Goal: Transaction & Acquisition: Download file/media

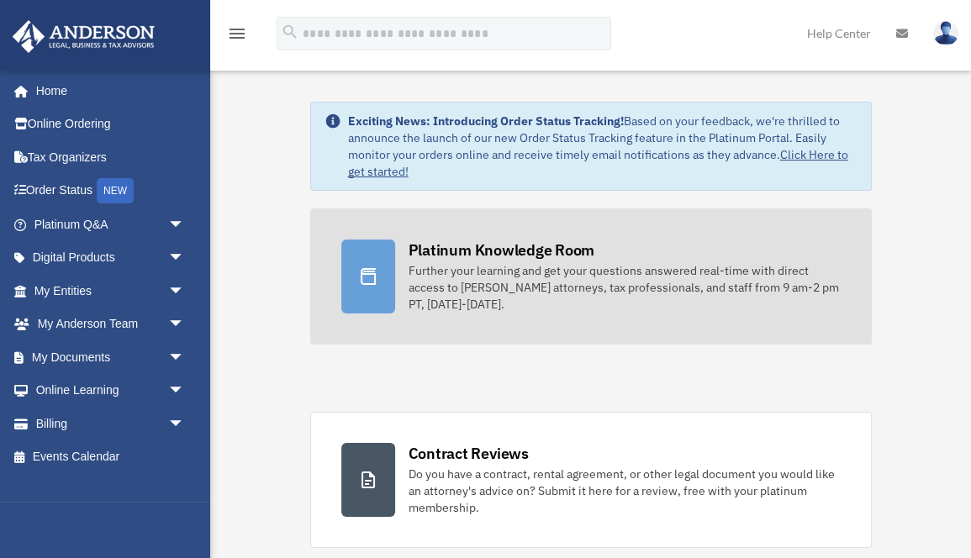
click at [383, 265] on div at bounding box center [368, 277] width 54 height 74
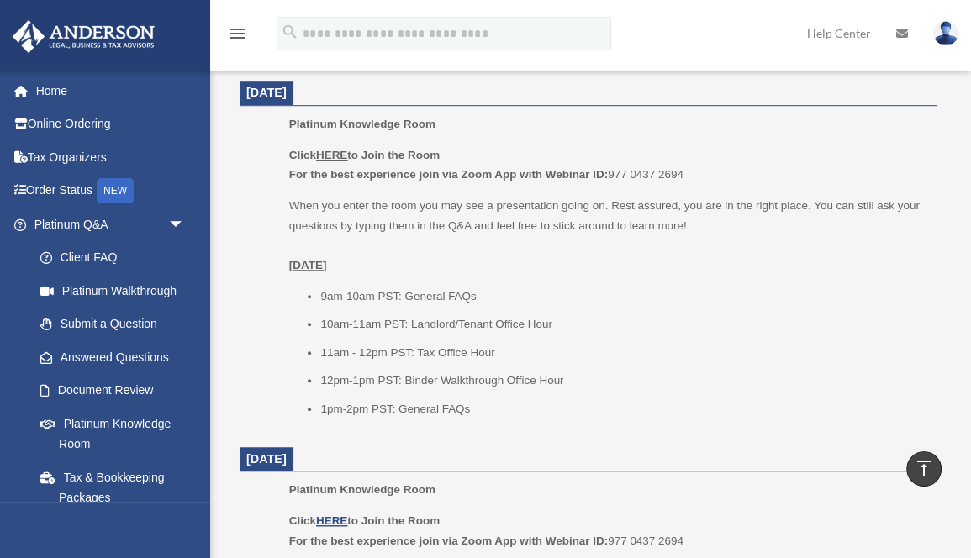
scroll to position [727, 0]
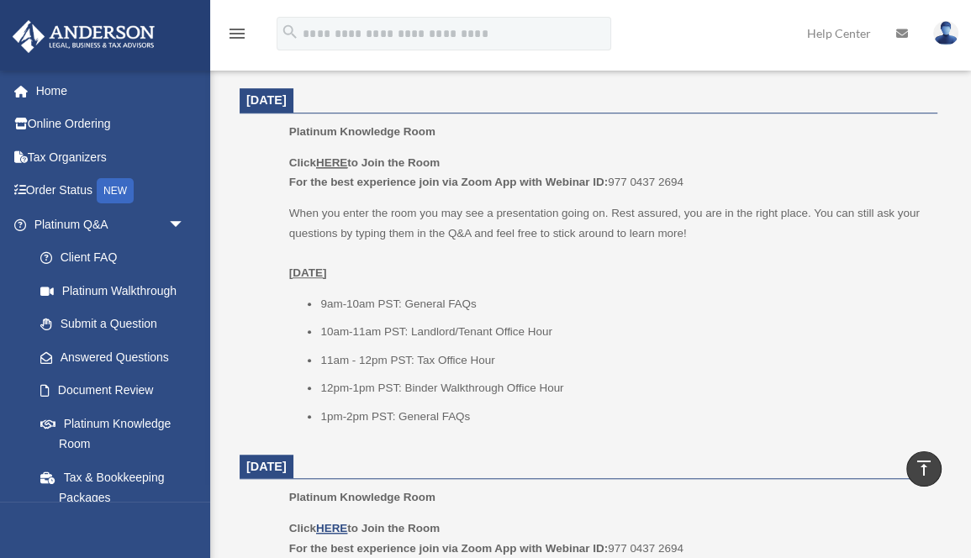
click at [336, 156] on u "HERE" at bounding box center [331, 162] width 31 height 13
click at [334, 161] on u "HERE" at bounding box center [331, 162] width 31 height 13
click at [347, 156] on u "HERE" at bounding box center [331, 162] width 31 height 13
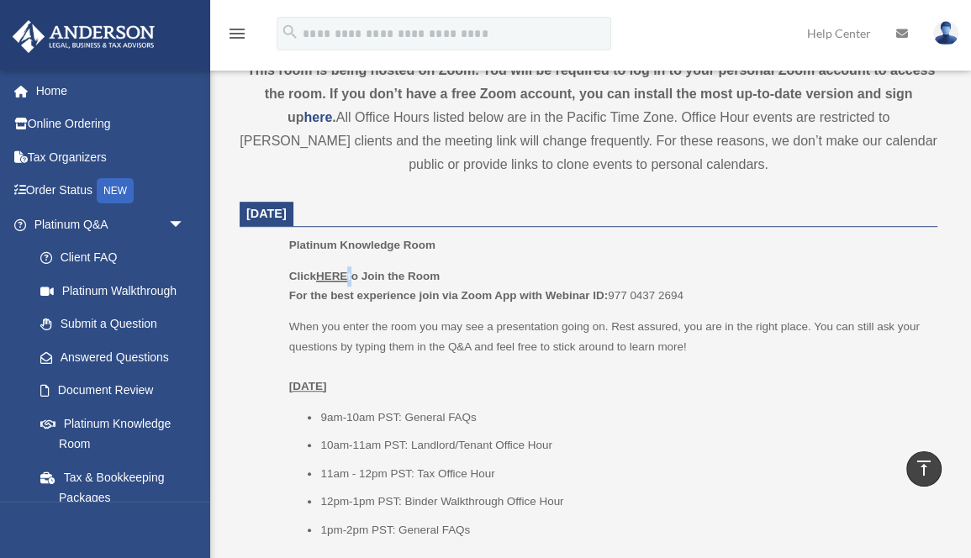
scroll to position [608, 0]
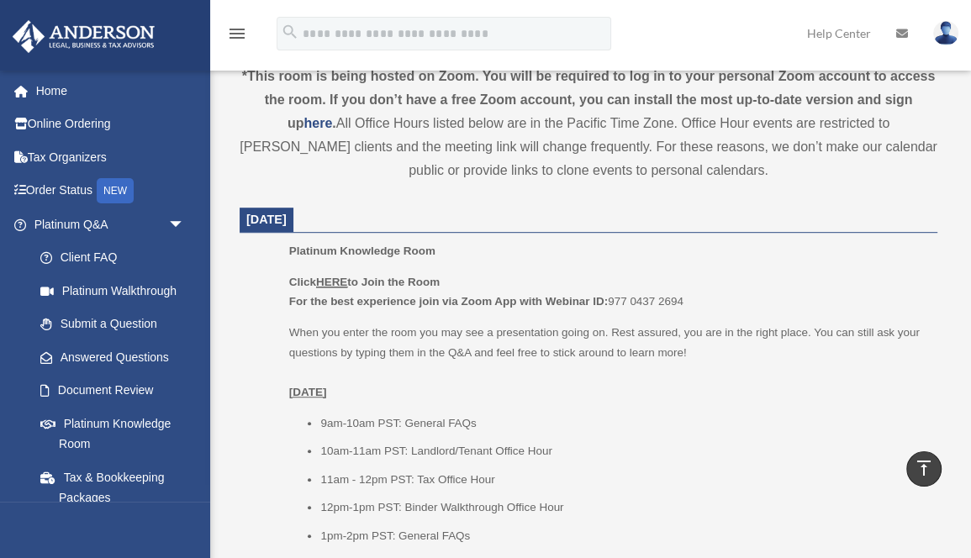
click at [334, 279] on u "HERE" at bounding box center [331, 282] width 31 height 13
click at [619, 296] on p "Click HERE to Join the Room For the best experience join via Zoom App with Webi…" at bounding box center [607, 292] width 637 height 40
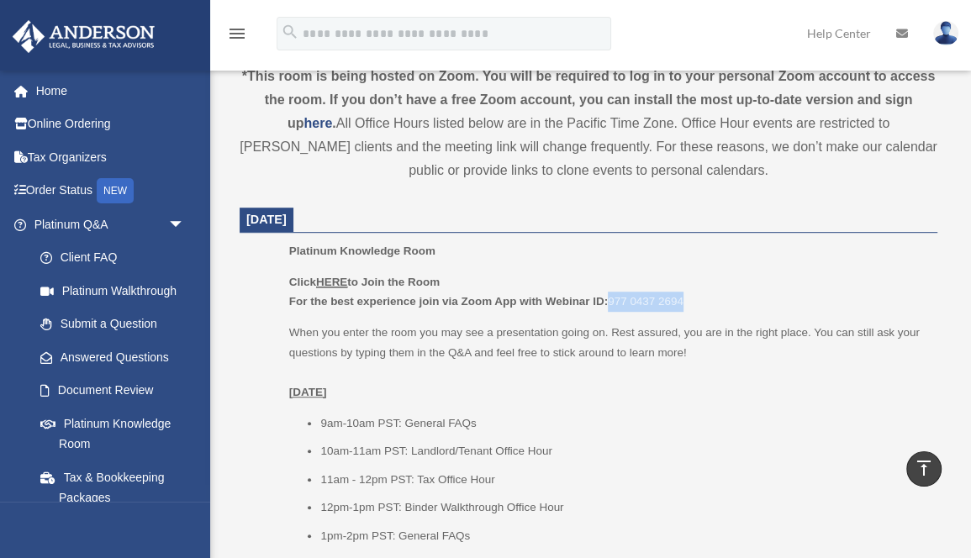
drag, startPoint x: 619, startPoint y: 296, endPoint x: 673, endPoint y: 293, distance: 53.9
click at [673, 293] on p "Click HERE to Join the Room For the best experience join via Zoom App with Webi…" at bounding box center [607, 292] width 637 height 40
copy p "977 0437 2694"
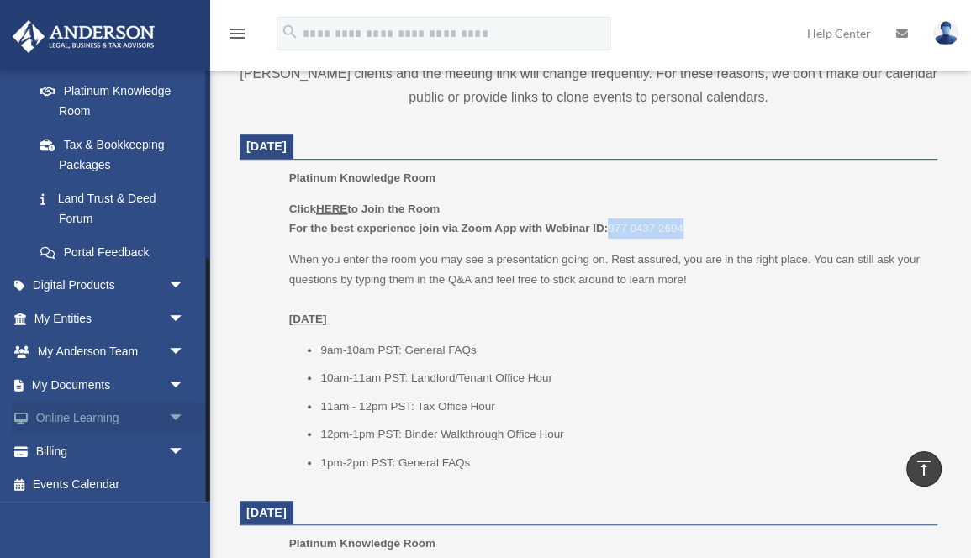
scroll to position [679, 0]
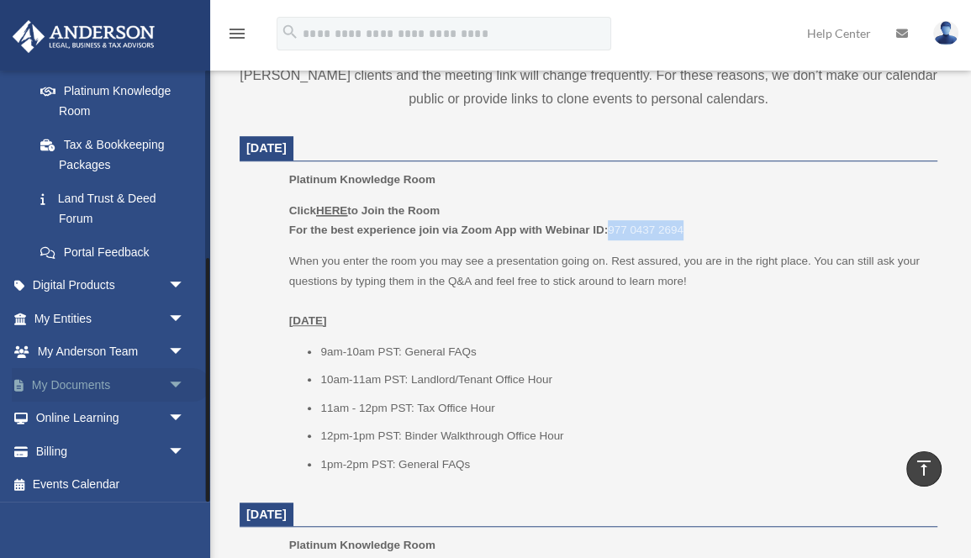
click at [89, 382] on link "My Documents arrow_drop_down" at bounding box center [111, 385] width 198 height 34
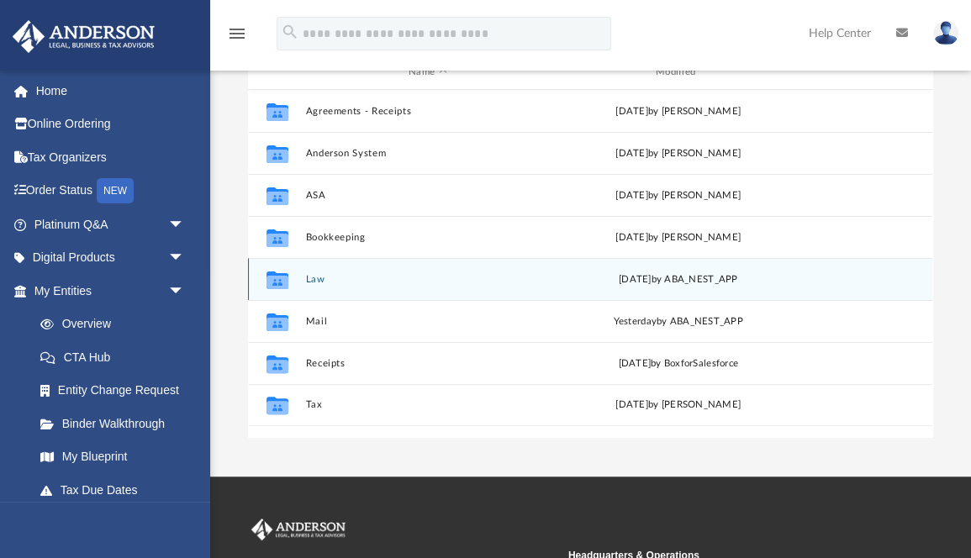
scroll to position [205, 0]
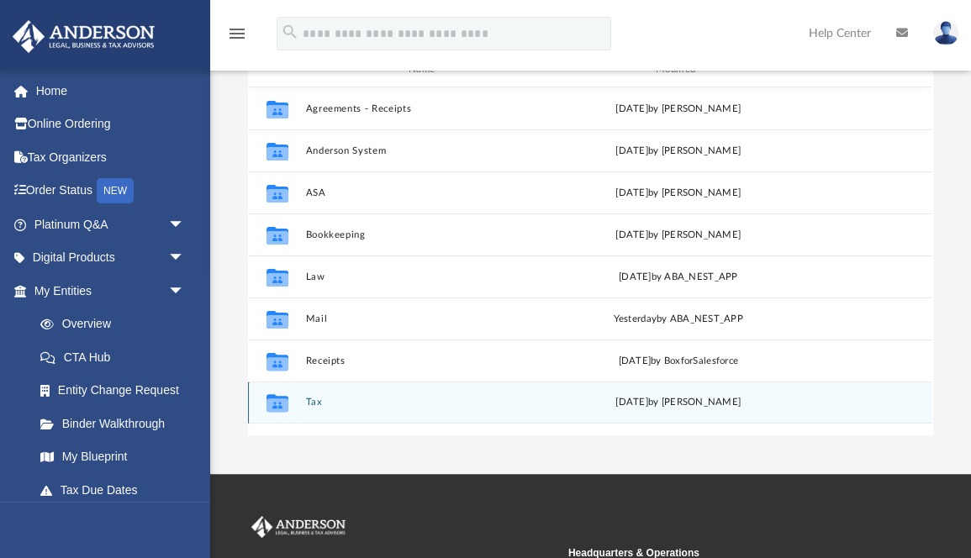
click at [311, 398] on button "Tax" at bounding box center [428, 402] width 244 height 11
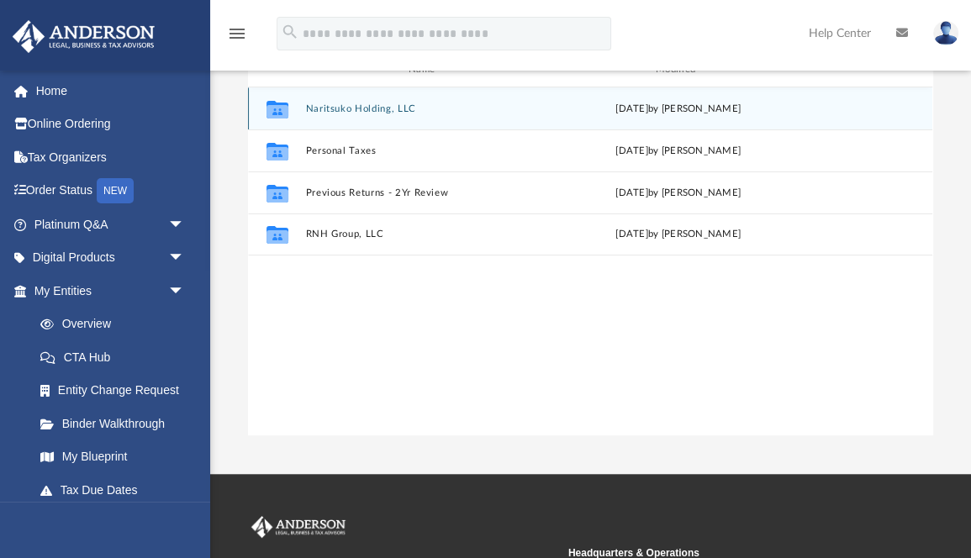
click at [387, 100] on div "Collaborated Folder Naritsuko Holding, LLC [DATE] by [PERSON_NAME]" at bounding box center [590, 108] width 685 height 42
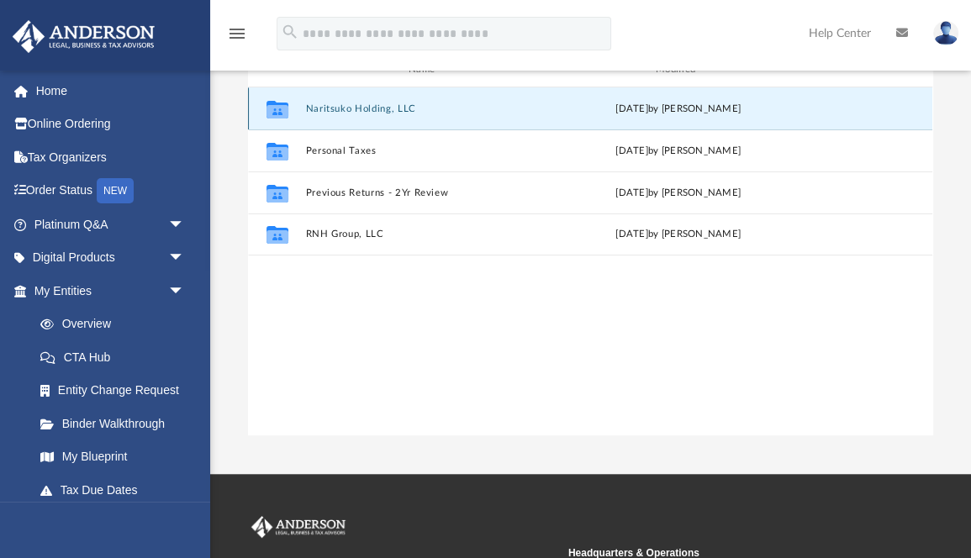
click at [387, 104] on button "Naritsuko Holding, LLC" at bounding box center [428, 108] width 244 height 11
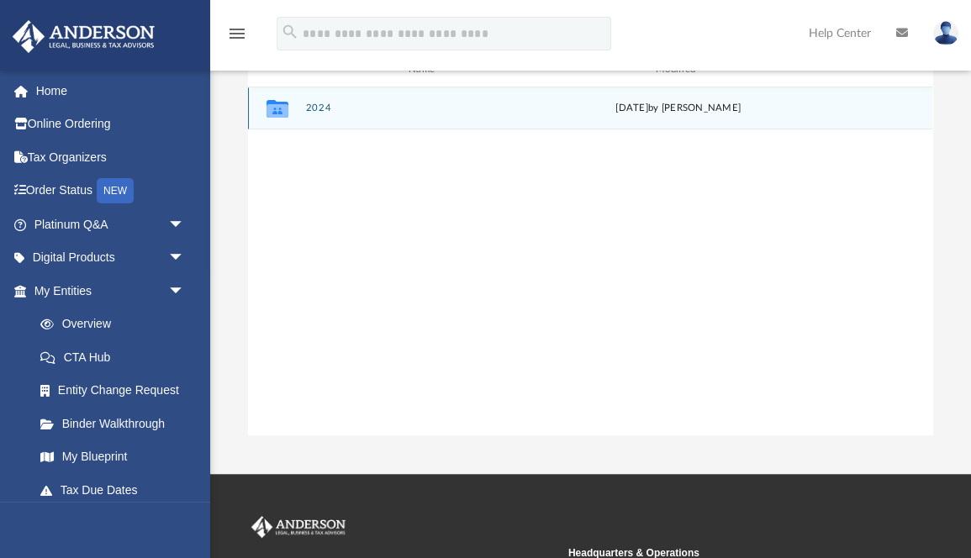
click at [304, 114] on div "Collaborated Folder 2024 [DATE] by [PERSON_NAME]" at bounding box center [590, 108] width 685 height 42
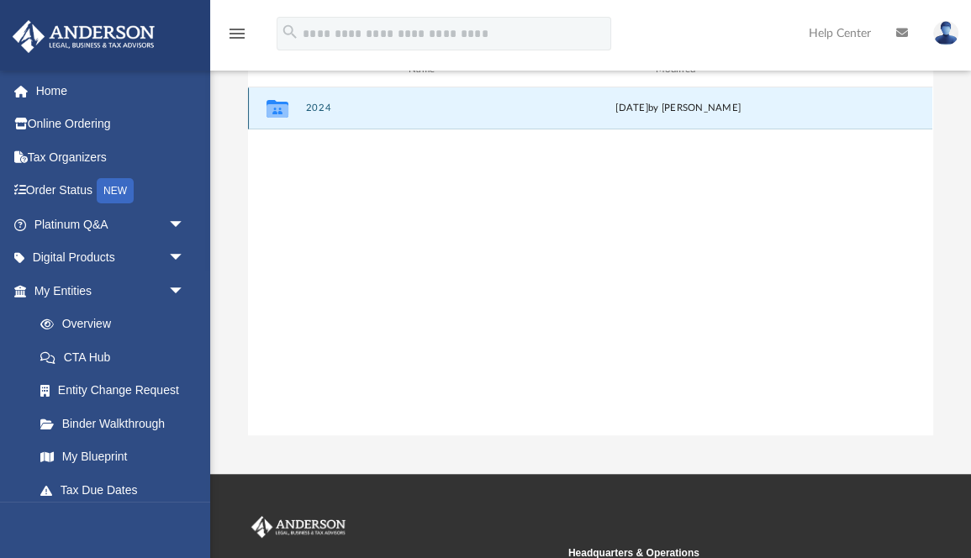
click at [318, 106] on button "2024" at bounding box center [428, 108] width 244 height 11
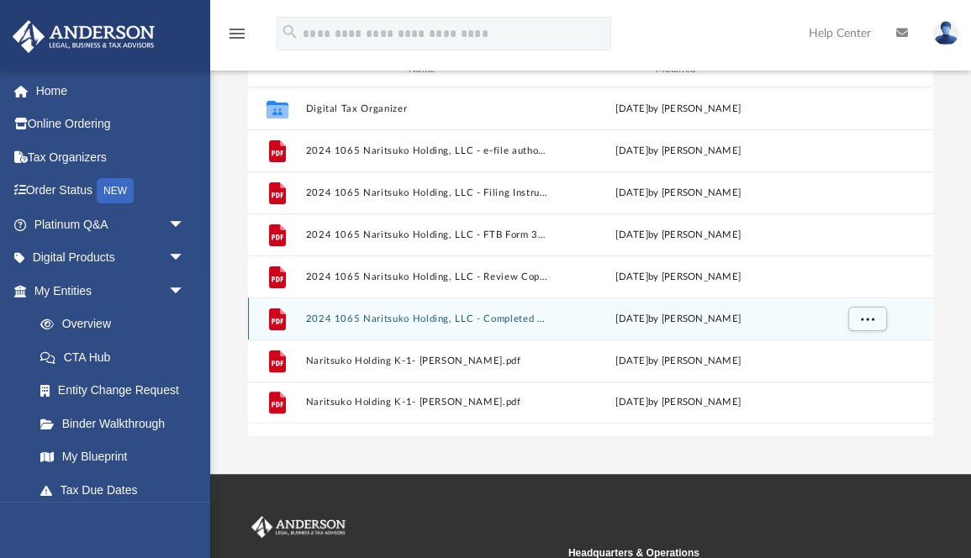
click at [426, 309] on div "File 2024 1065 Naritsuko Holding, LLC - Completed Copy.pdf [DATE] by [PERSON_NA…" at bounding box center [590, 319] width 685 height 42
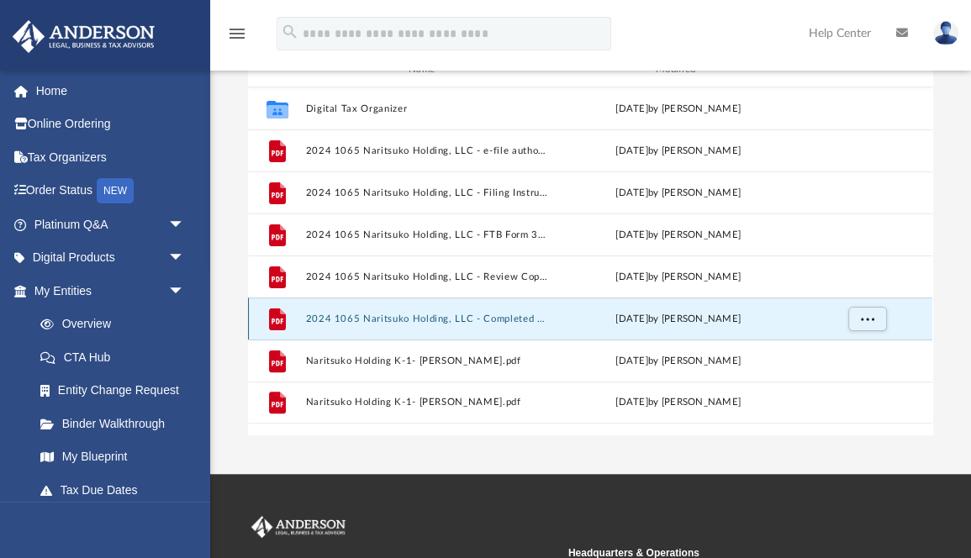
click at [443, 317] on button "2024 1065 Naritsuko Holding, LLC - Completed Copy.pdf" at bounding box center [428, 319] width 244 height 11
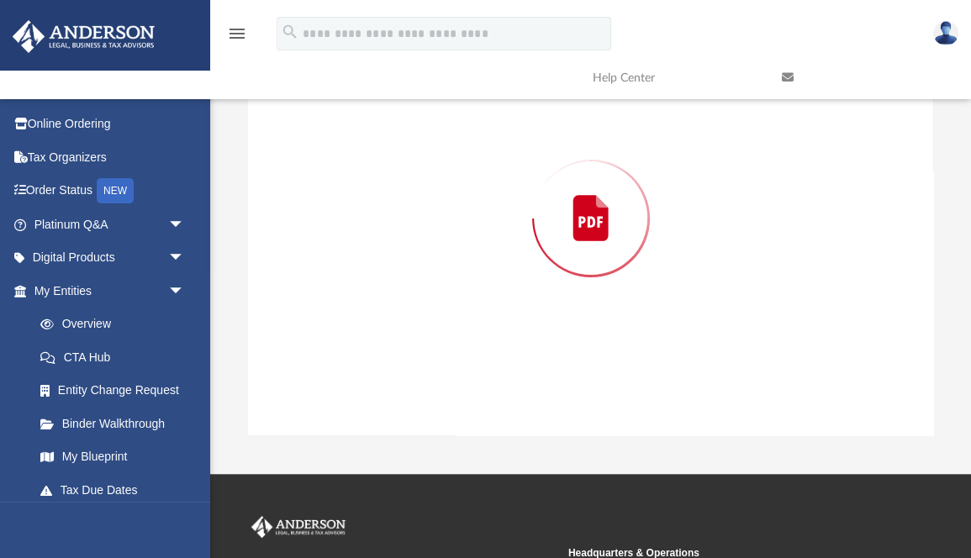
scroll to position [162, 0]
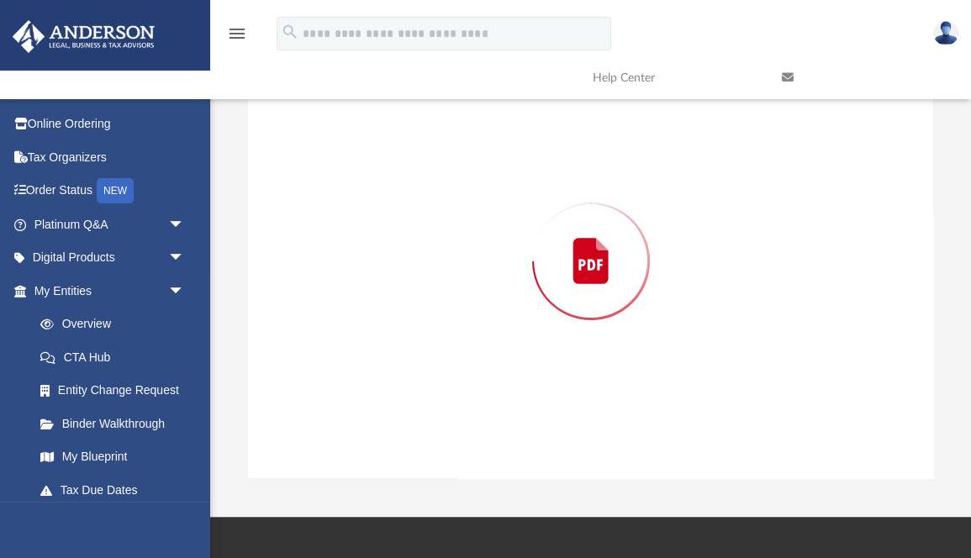
click at [443, 317] on div "Preview" at bounding box center [590, 262] width 685 height 434
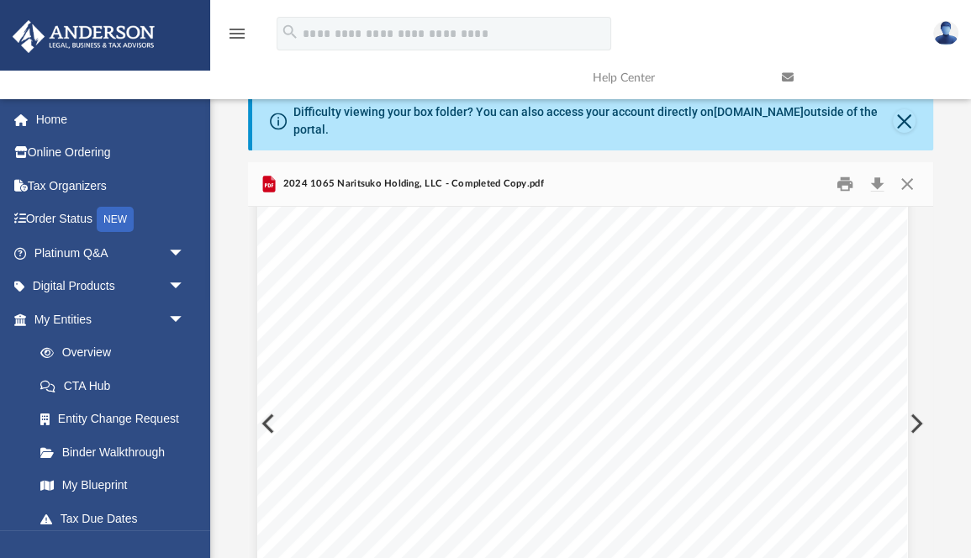
scroll to position [2214, 8]
click at [875, 186] on button "Download" at bounding box center [877, 185] width 30 height 26
